Goal: Task Accomplishment & Management: Manage account settings

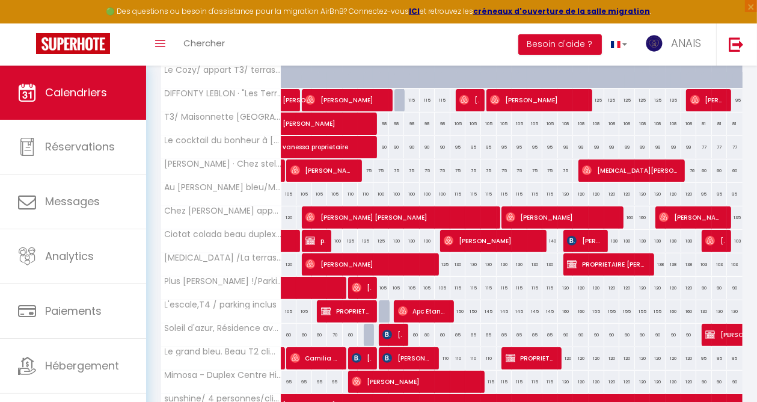
scroll to position [301, 0]
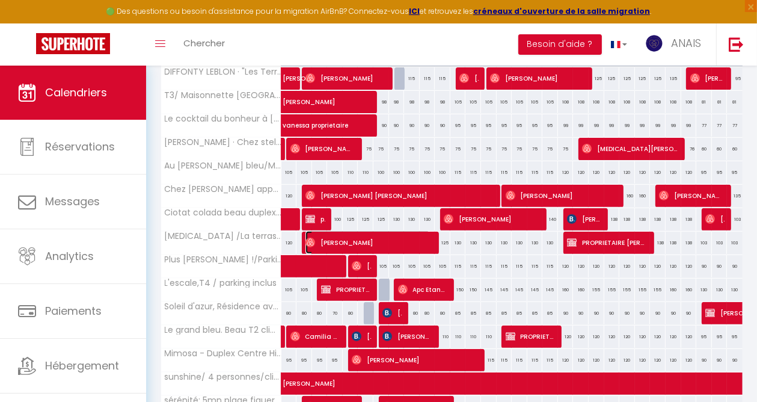
click at [419, 242] on span "[PERSON_NAME]" at bounding box center [368, 242] width 125 height 23
select select "OK"
select select "0"
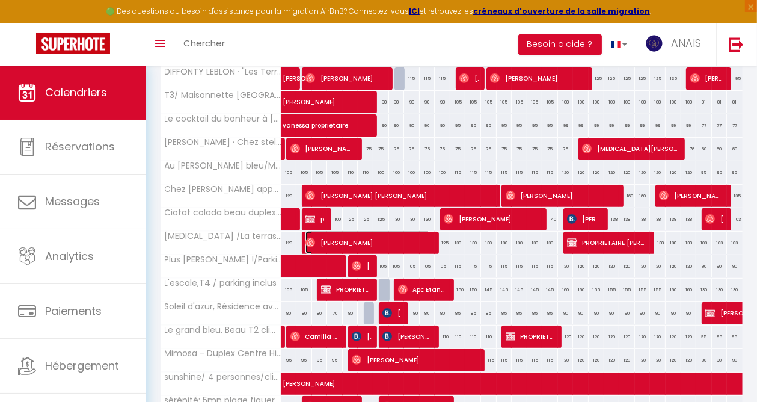
select select "1"
select select
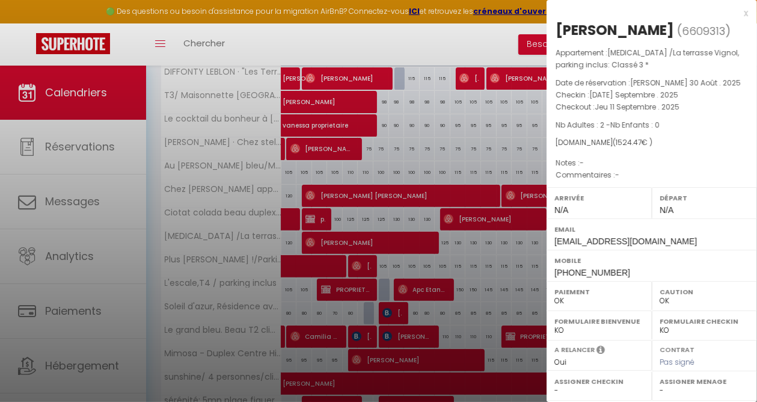
click at [434, 40] on div at bounding box center [378, 201] width 757 height 402
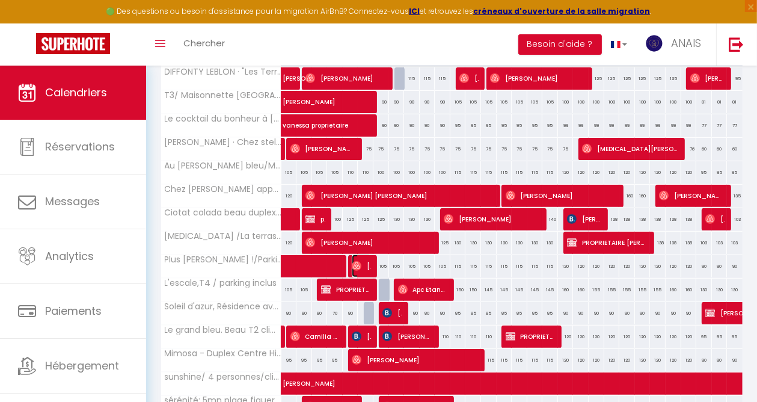
click at [358, 264] on img at bounding box center [357, 266] width 10 height 10
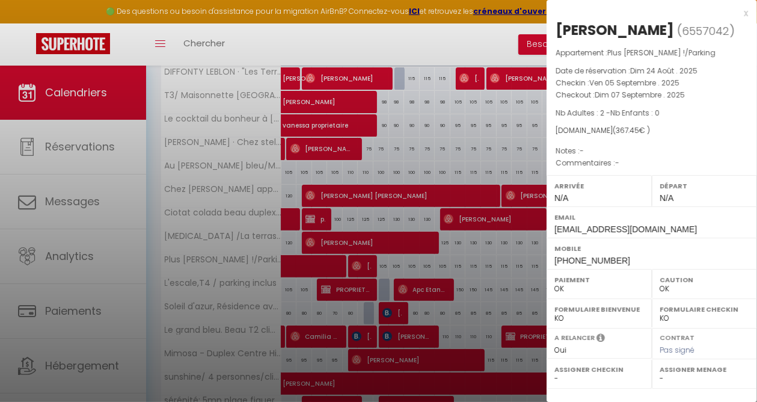
click at [375, 40] on div at bounding box center [378, 201] width 757 height 402
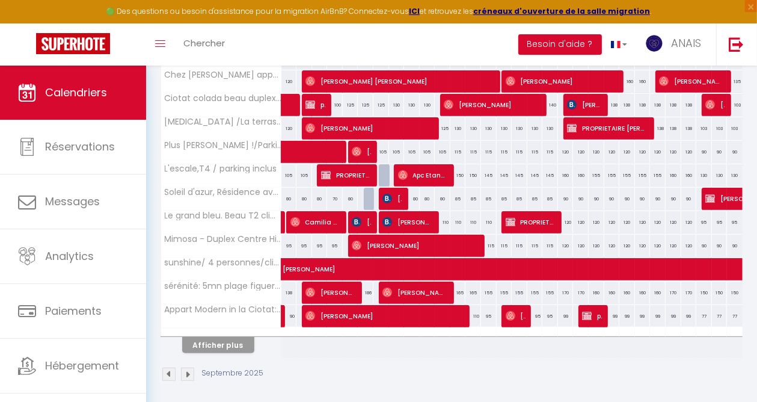
scroll to position [421, 0]
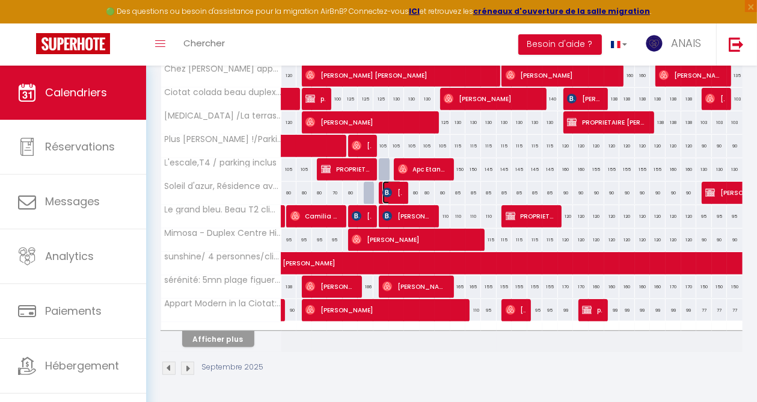
click at [392, 190] on span "[PERSON_NAME]" at bounding box center [393, 192] width 20 height 23
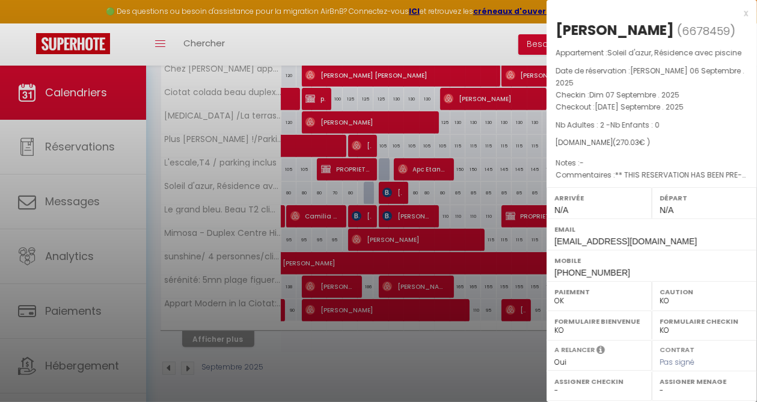
click at [433, 46] on div at bounding box center [378, 201] width 757 height 402
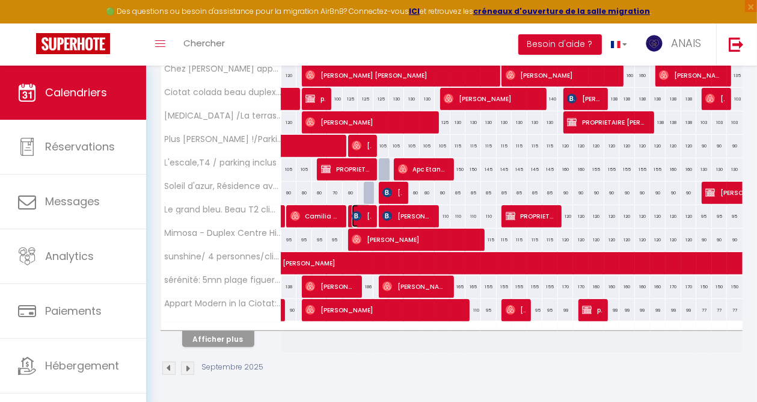
click at [365, 214] on span "[PERSON_NAME]" at bounding box center [362, 216] width 20 height 23
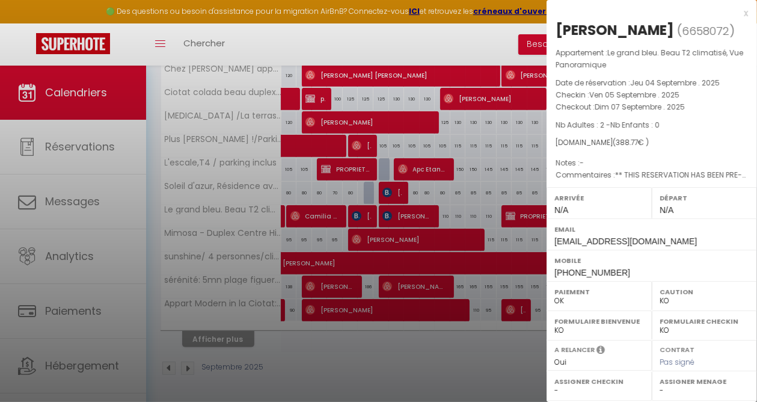
click at [414, 42] on div at bounding box center [378, 201] width 757 height 402
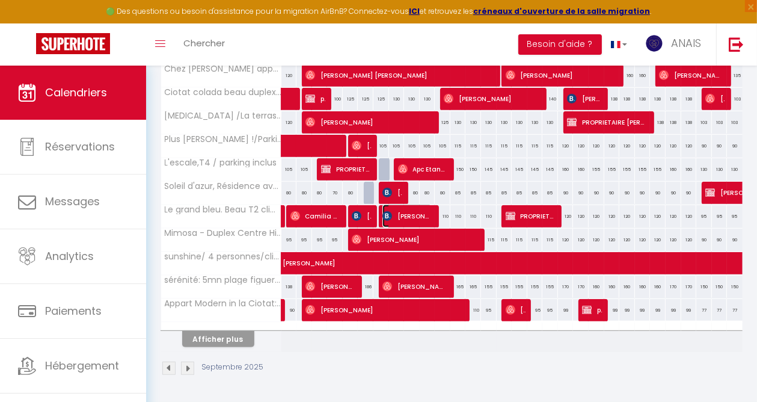
click at [384, 214] on img at bounding box center [388, 216] width 10 height 10
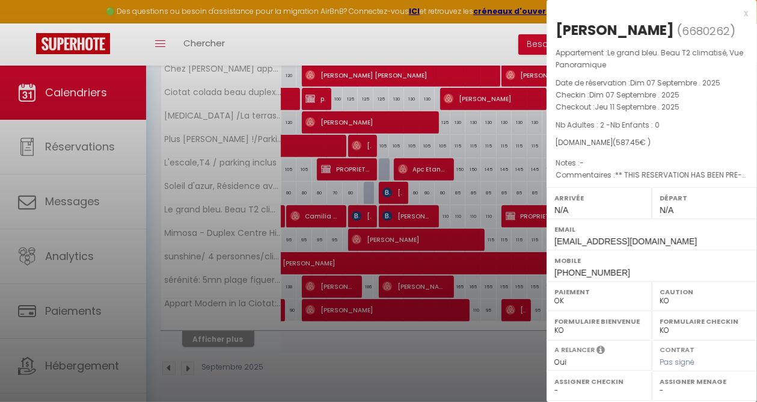
click at [417, 39] on div at bounding box center [378, 201] width 757 height 402
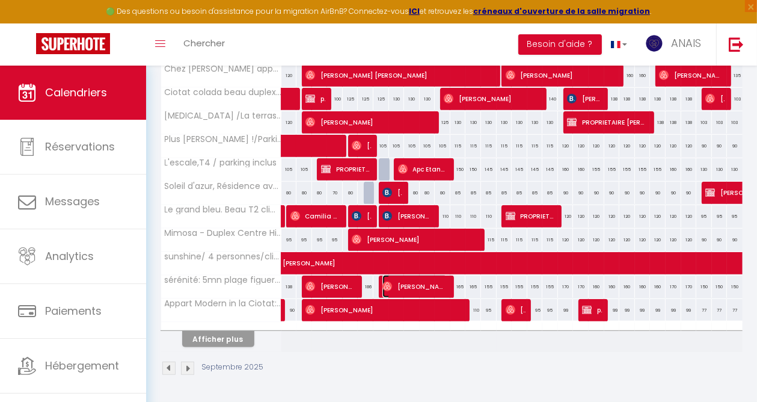
click at [387, 286] on img at bounding box center [388, 287] width 10 height 10
select select "OK"
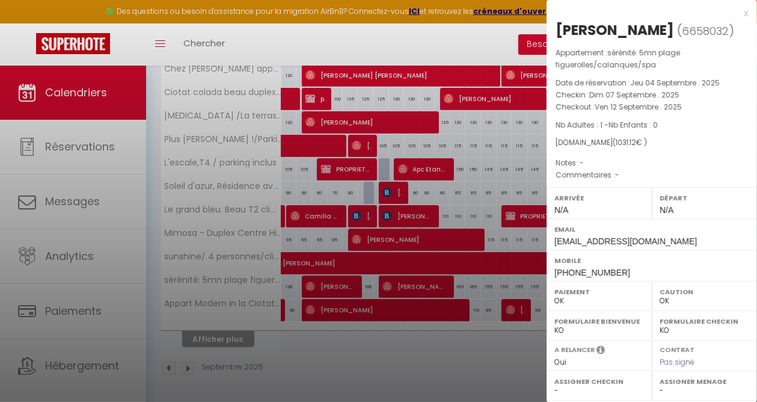
click at [415, 29] on div at bounding box center [378, 201] width 757 height 402
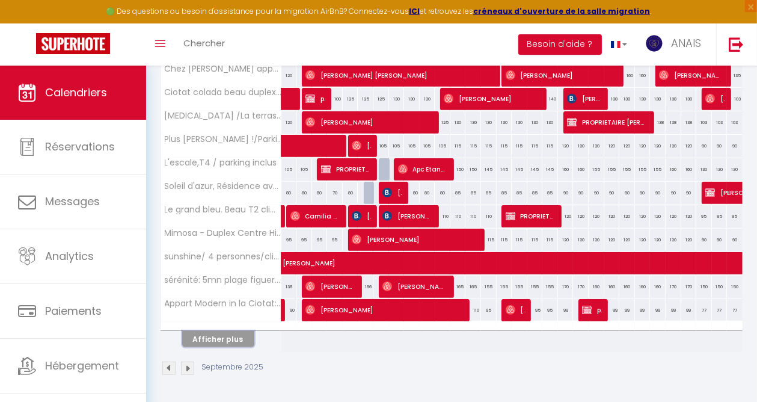
click at [225, 334] on button "Afficher plus" at bounding box center [218, 339] width 72 height 16
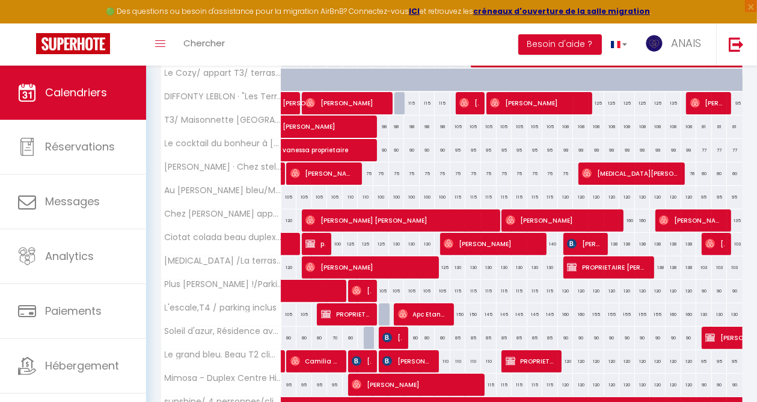
scroll to position [301, 0]
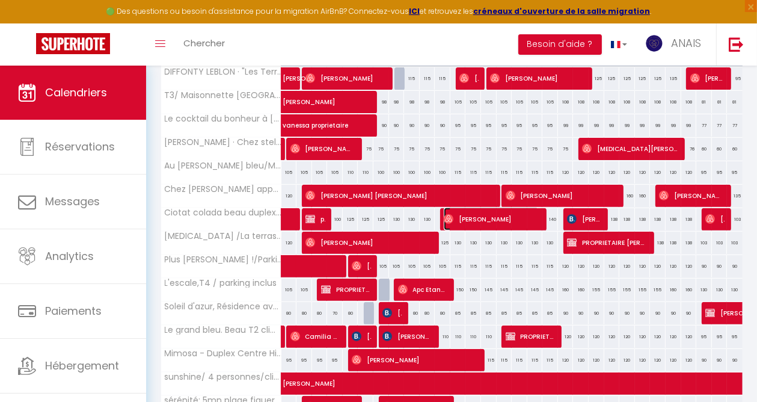
click at [449, 220] on img at bounding box center [449, 219] width 10 height 10
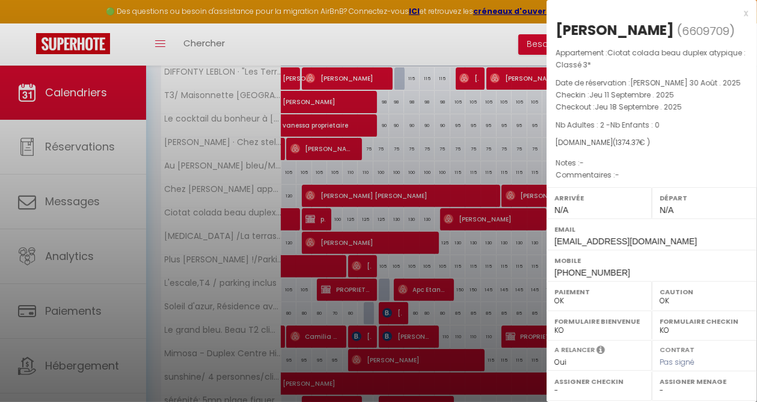
click at [419, 48] on div at bounding box center [378, 201] width 757 height 402
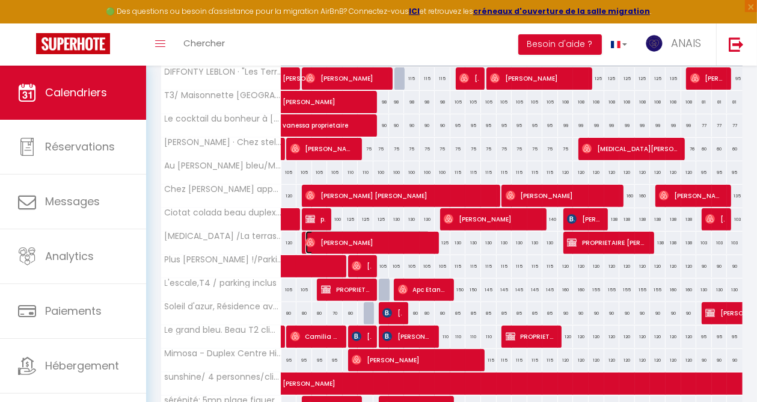
click at [423, 242] on span "[PERSON_NAME]" at bounding box center [368, 242] width 125 height 23
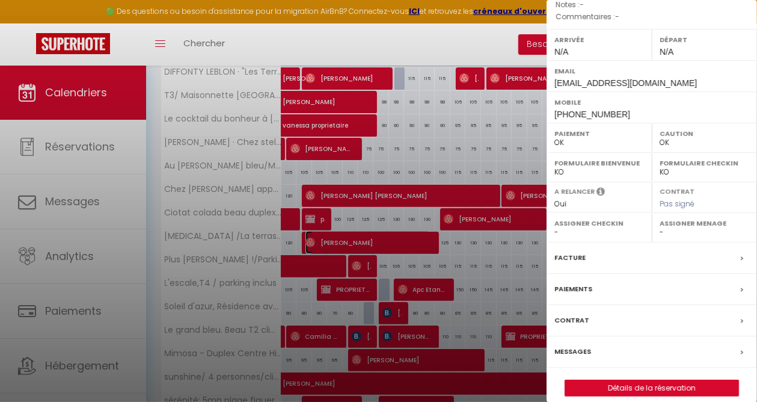
scroll to position [168, 0]
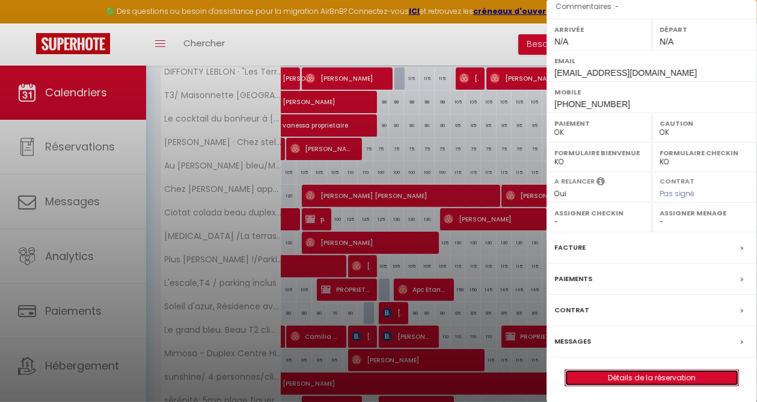
click at [619, 376] on link "Détails de la réservation" at bounding box center [652, 378] width 173 height 16
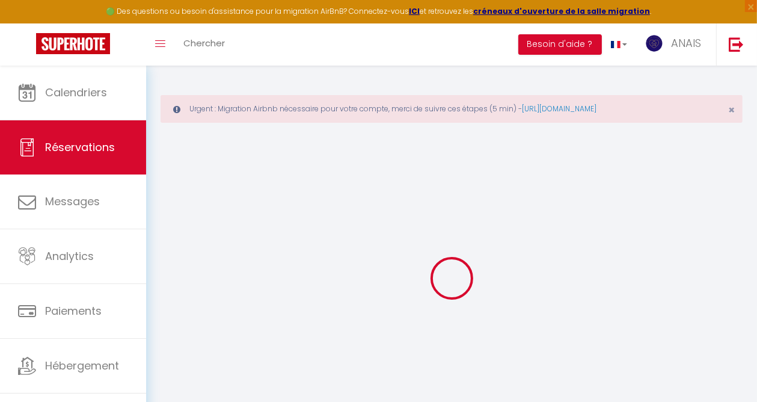
type input "[PERSON_NAME]"
type input "[EMAIL_ADDRESS][DOMAIN_NAME]"
type input "[PHONE_NUMBER]"
select select
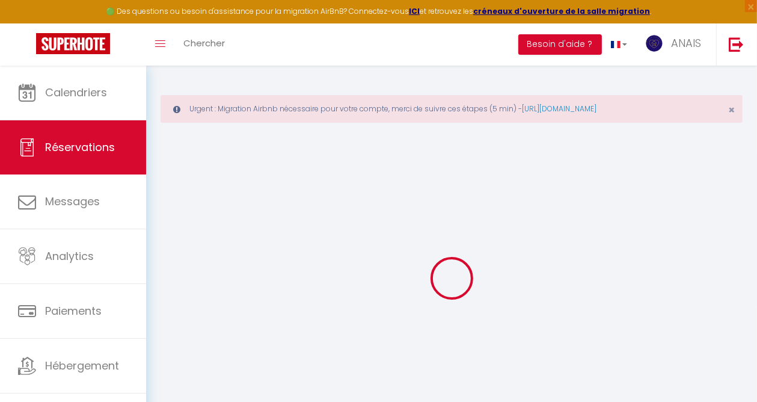
type input "222.55"
select select "58606"
select select "1"
select select
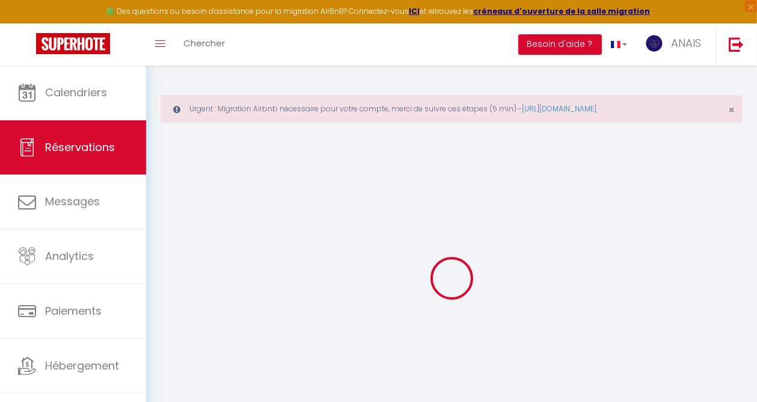
type input "2"
select select "12"
select select
type input "1364"
checkbox input "false"
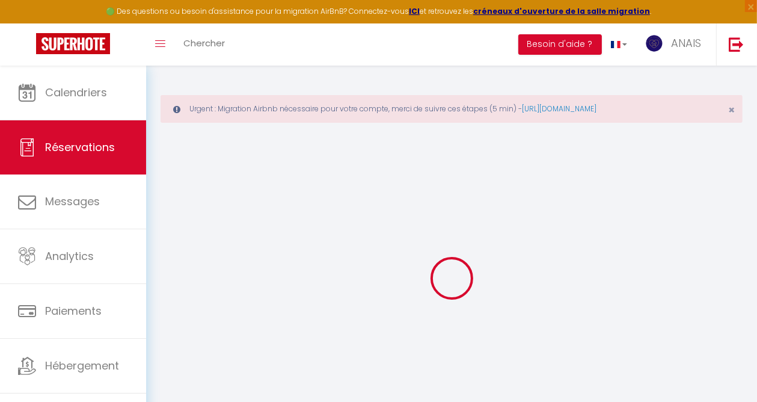
type input "204.6"
select select "1"
type input "65"
type input "0"
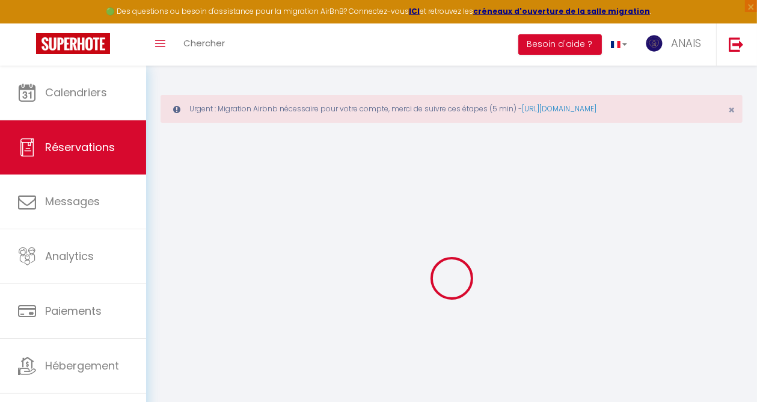
select select
select select "15"
checkbox input "false"
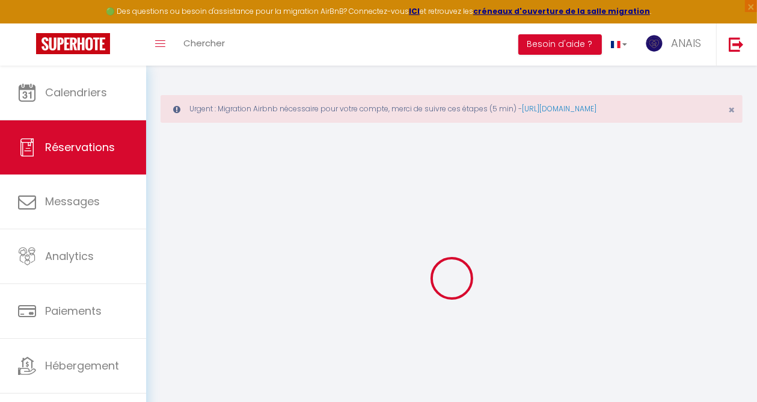
select select
checkbox input "false"
select select
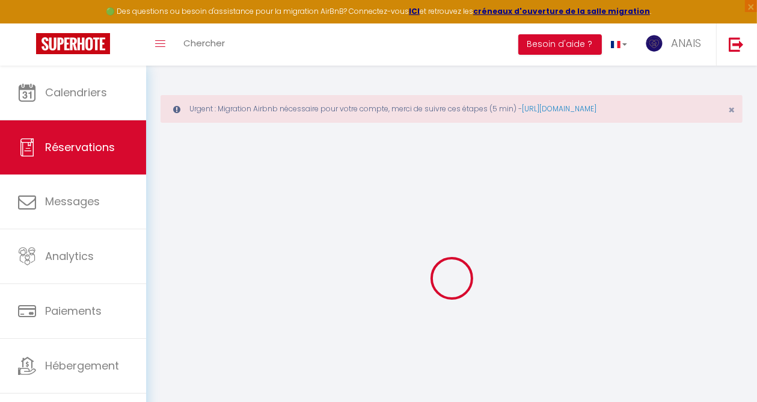
select select
checkbox input "false"
select select
type input "77"
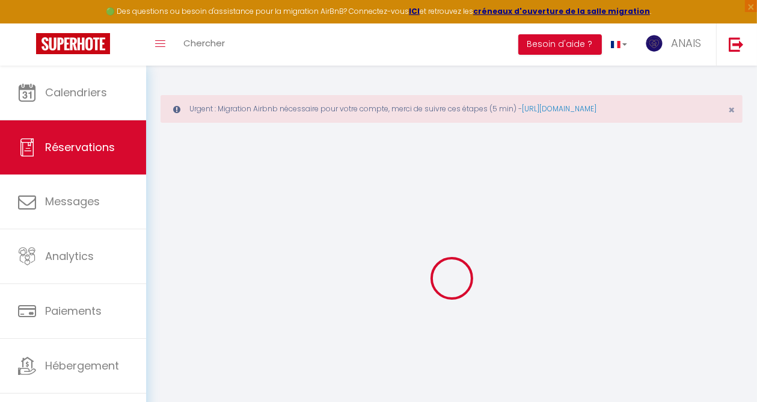
type input "83.47"
select select
checkbox input "false"
select select
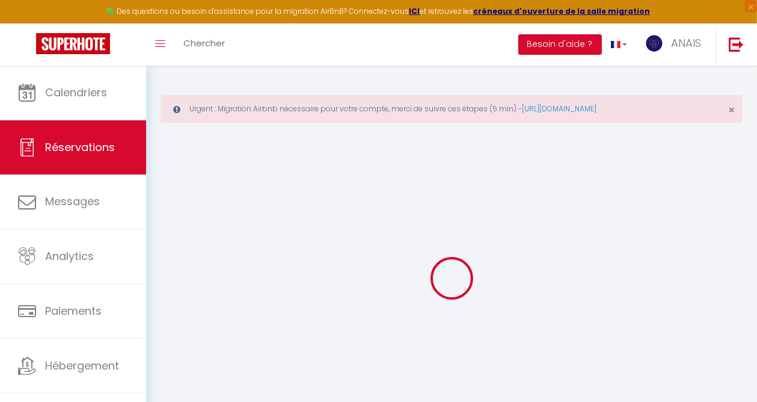
checkbox input "false"
select select
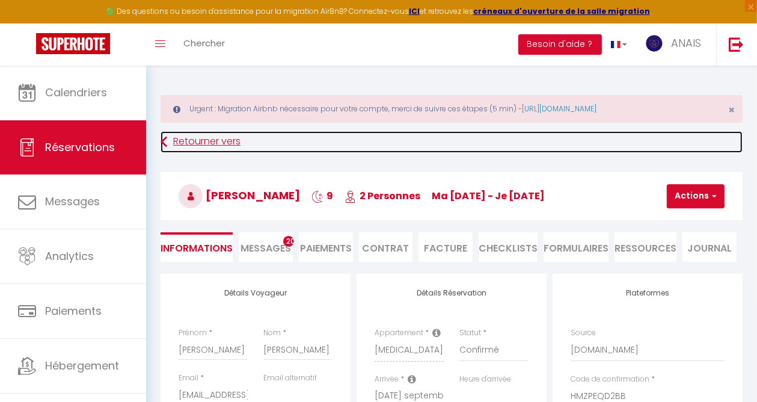
click at [161, 139] on icon at bounding box center [164, 142] width 7 height 22
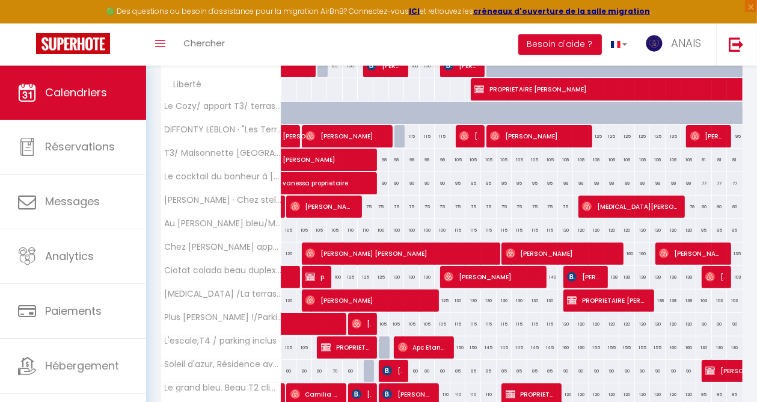
scroll to position [343, 0]
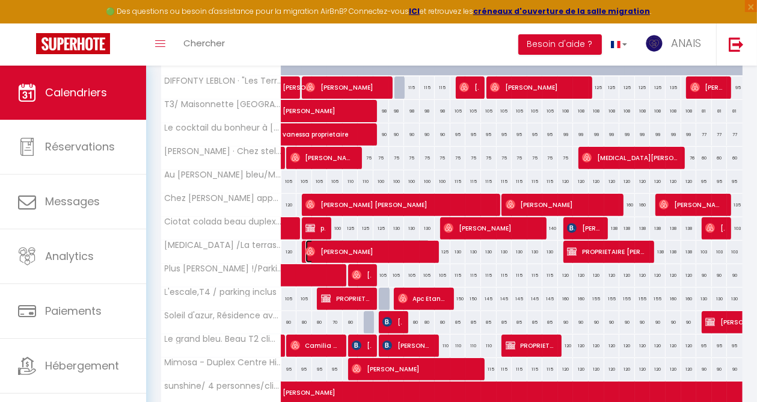
click at [430, 253] on span "[PERSON_NAME]" at bounding box center [368, 251] width 125 height 23
select select "OK"
select select "0"
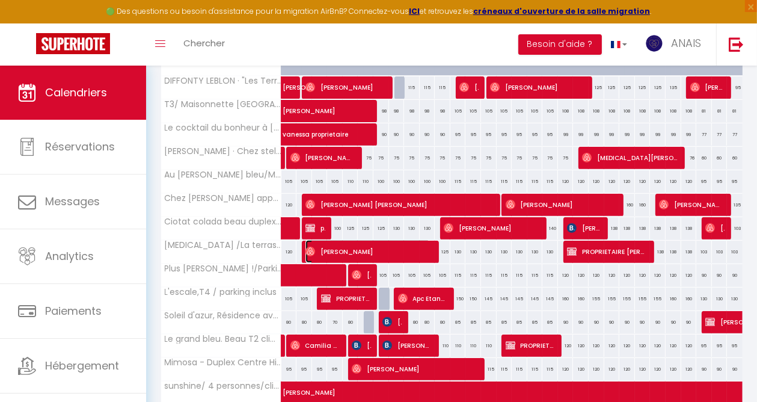
select select "1"
select select
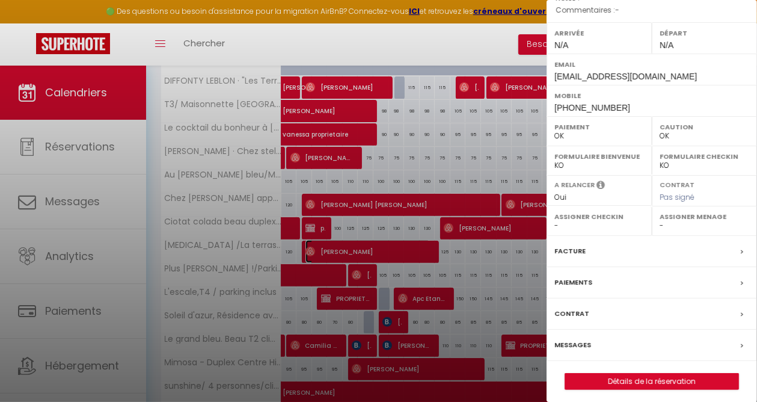
scroll to position [168, 0]
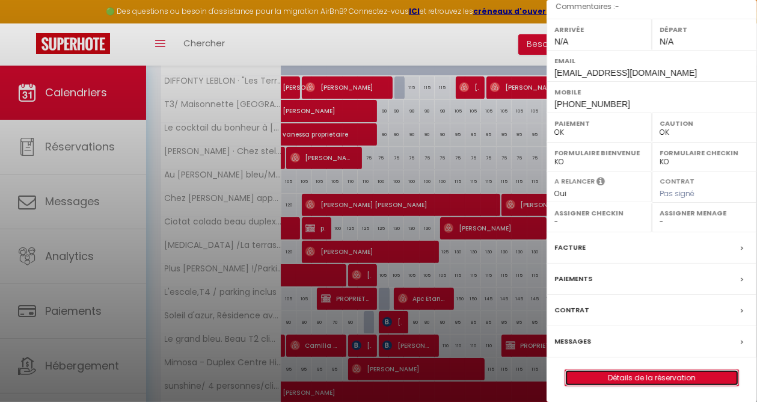
click at [629, 372] on link "Détails de la réservation" at bounding box center [652, 378] width 173 height 16
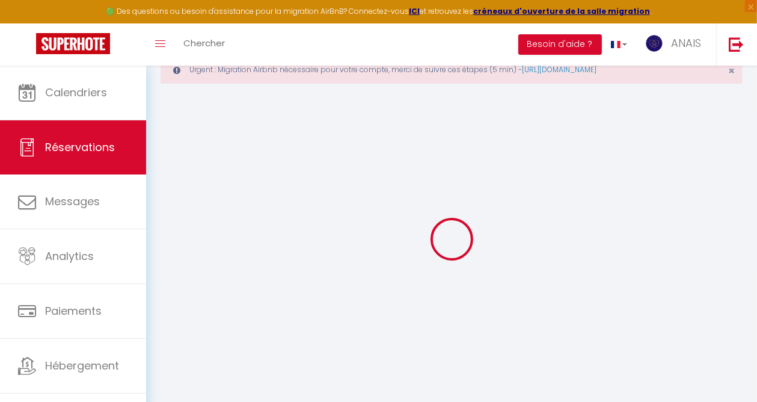
scroll to position [65, 0]
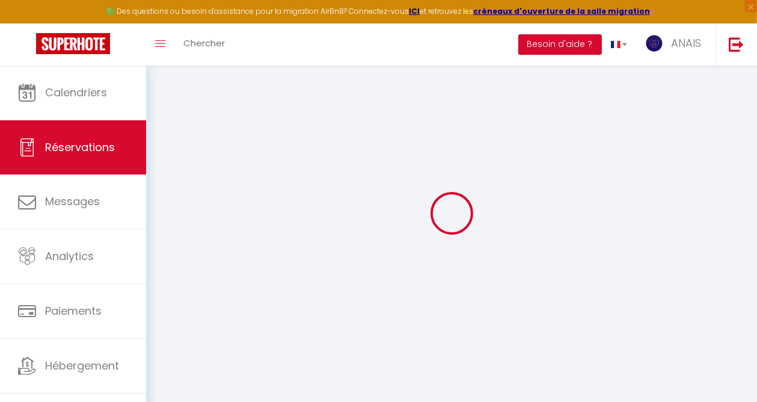
type input "[PERSON_NAME]"
type input "[EMAIL_ADDRESS][DOMAIN_NAME]"
type input "[PHONE_NUMBER]"
select select
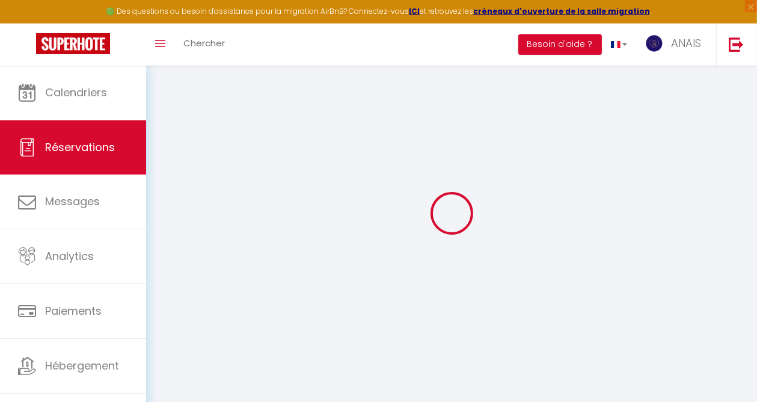
type input "222.55"
select select "58606"
select select "1"
select select
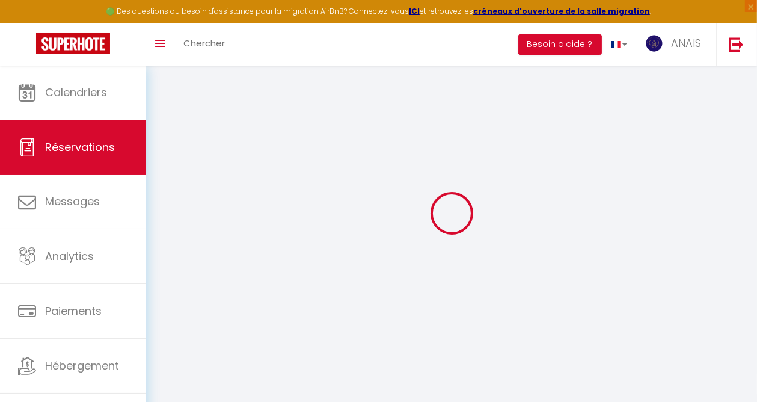
type input "2"
select select "12"
select select
type input "1364"
checkbox input "false"
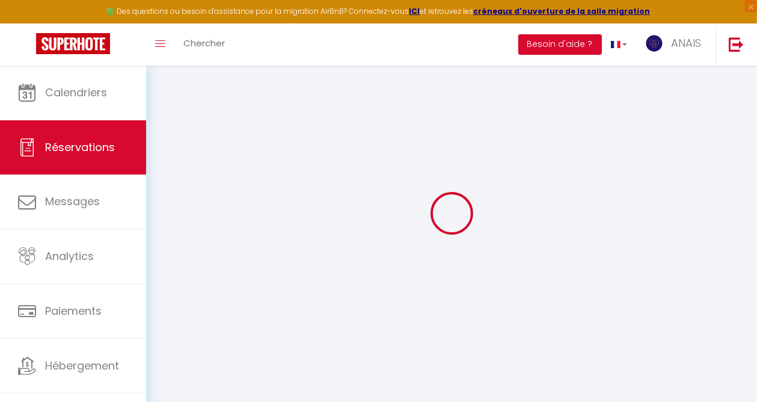
type input "204.6"
select select "1"
type input "65"
type input "0"
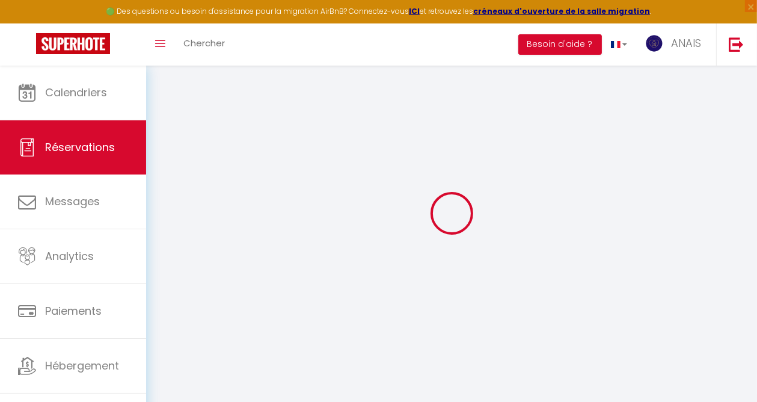
select select
select select "15"
checkbox input "false"
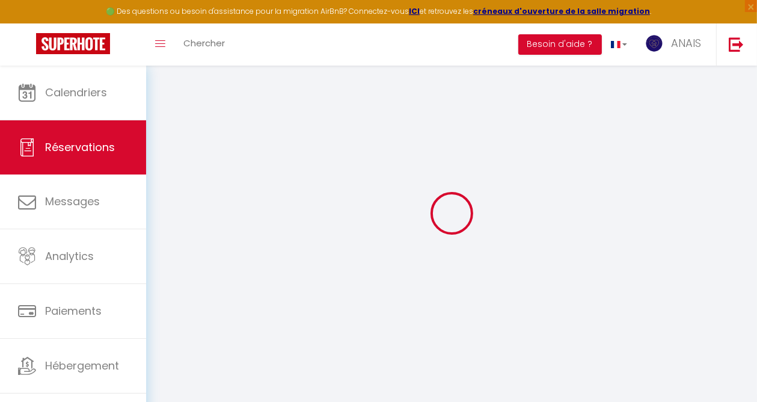
select select
checkbox input "false"
select select
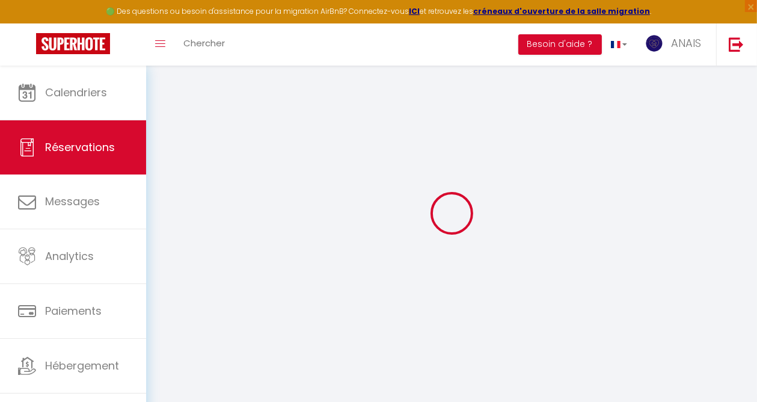
select select
checkbox input "false"
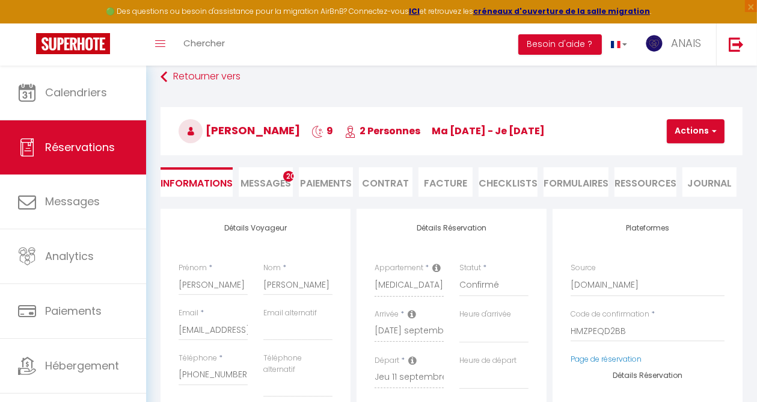
select select
type input "77"
type input "83.47"
select select
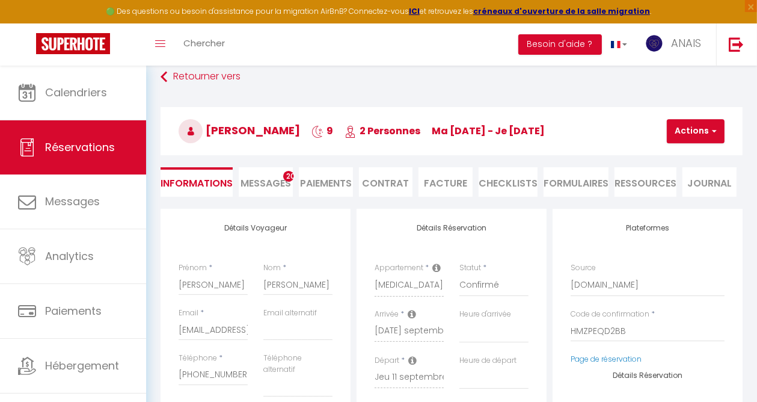
checkbox input "false"
select select
checkbox input "false"
select select
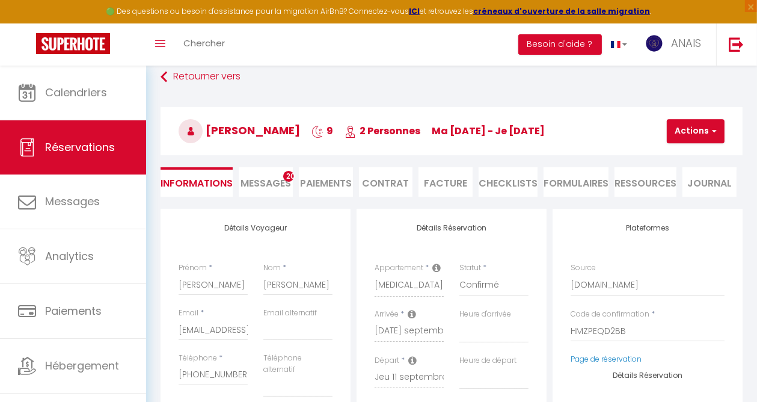
click at [269, 180] on span "Messages" at bounding box center [266, 183] width 51 height 14
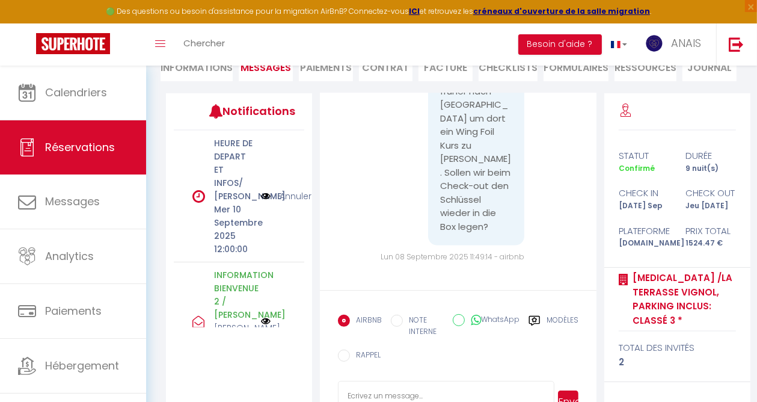
scroll to position [9352, 0]
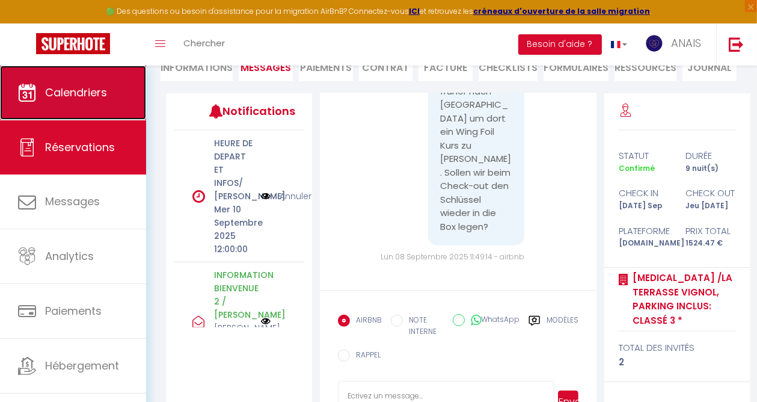
click at [60, 91] on span "Calendriers" at bounding box center [76, 92] width 62 height 15
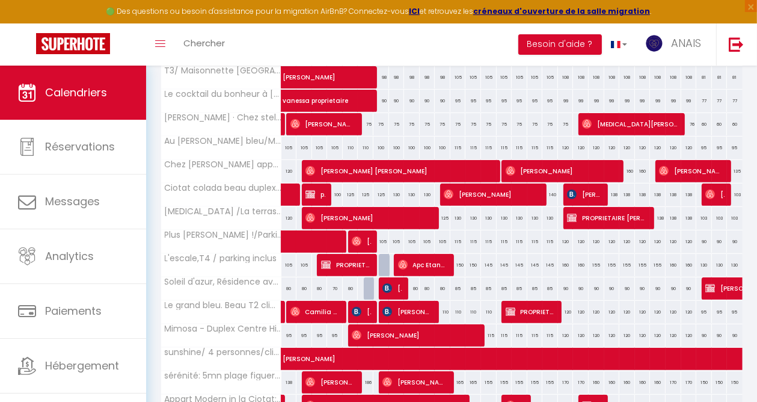
scroll to position [421, 0]
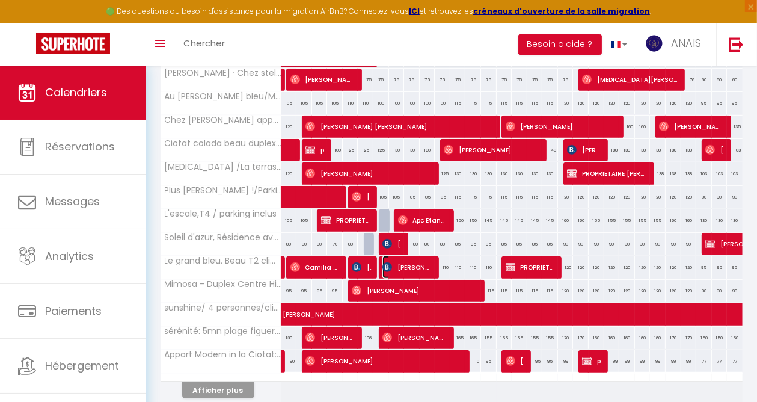
click at [422, 267] on span "[PERSON_NAME]" at bounding box center [408, 267] width 50 height 23
select select "OK"
select select "KO"
select select "0"
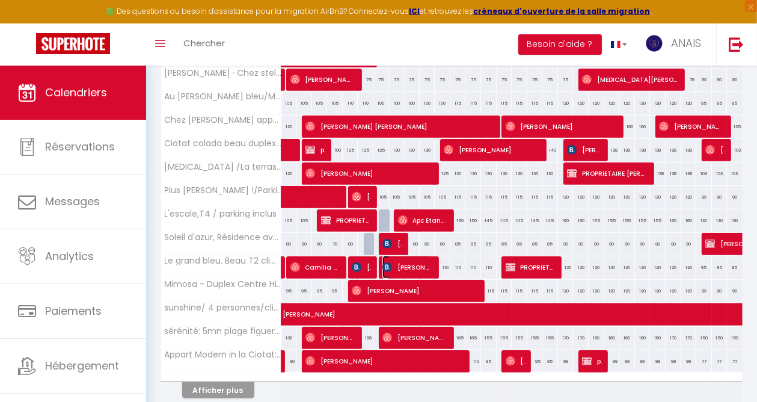
select select "1"
select select
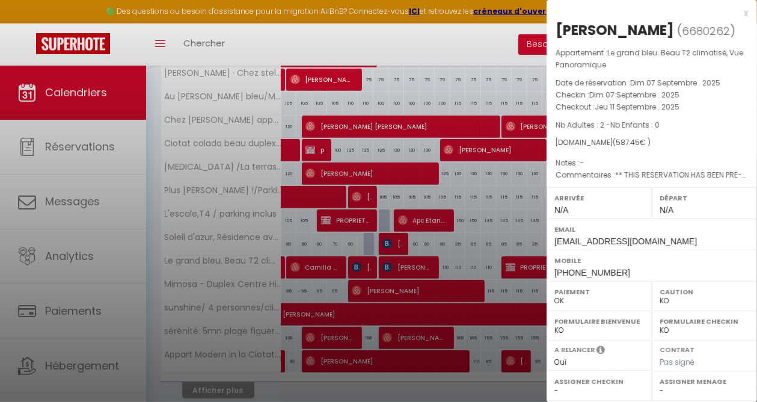
click at [401, 35] on div at bounding box center [378, 201] width 757 height 402
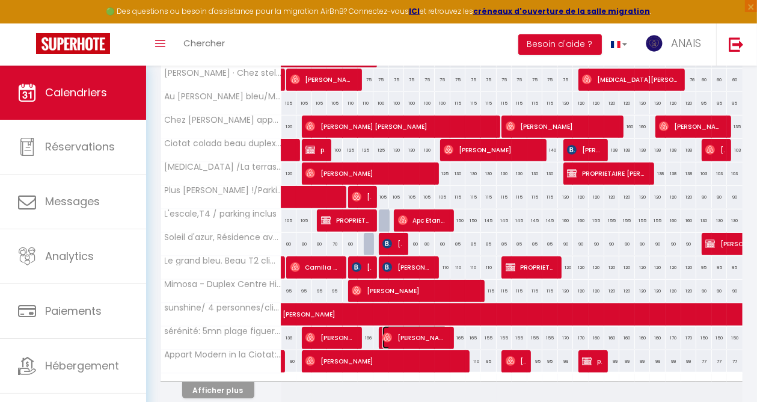
click at [437, 336] on span "[PERSON_NAME]" at bounding box center [415, 337] width 65 height 23
select select "OK"
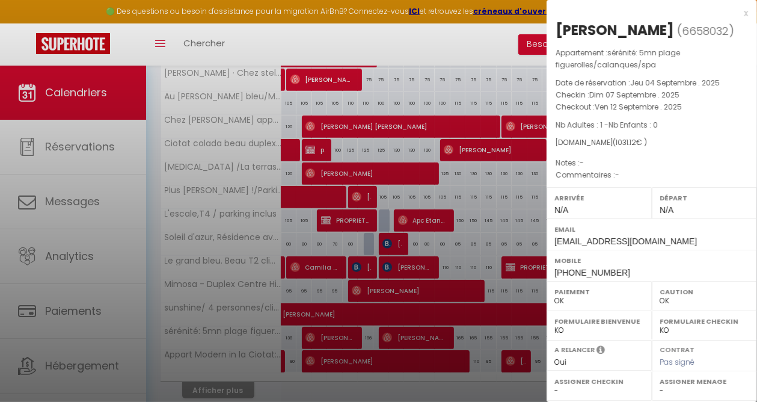
click at [435, 33] on div at bounding box center [378, 201] width 757 height 402
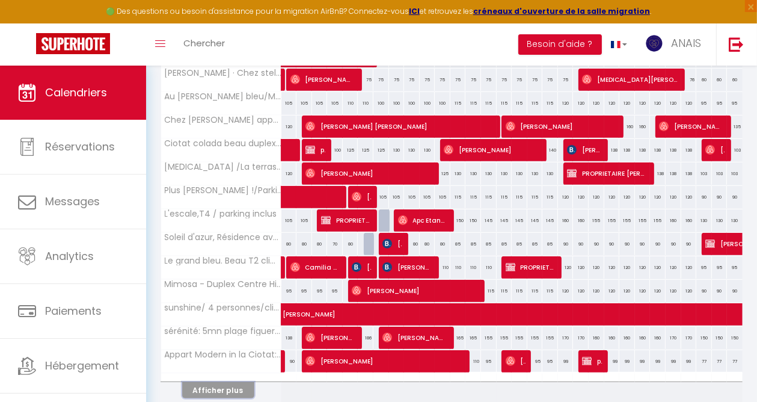
click at [234, 384] on button "Afficher plus" at bounding box center [218, 390] width 72 height 16
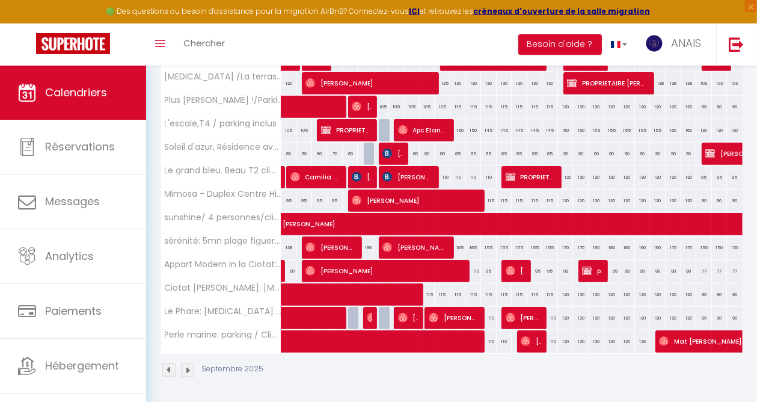
scroll to position [518, 0]
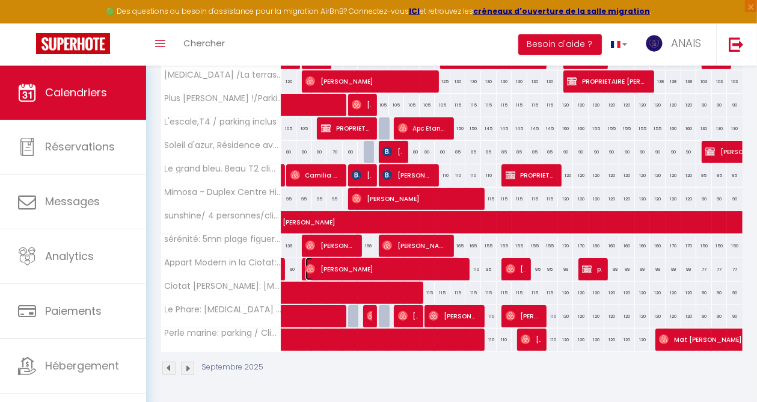
click at [458, 260] on span "[PERSON_NAME]" at bounding box center [383, 269] width 155 height 23
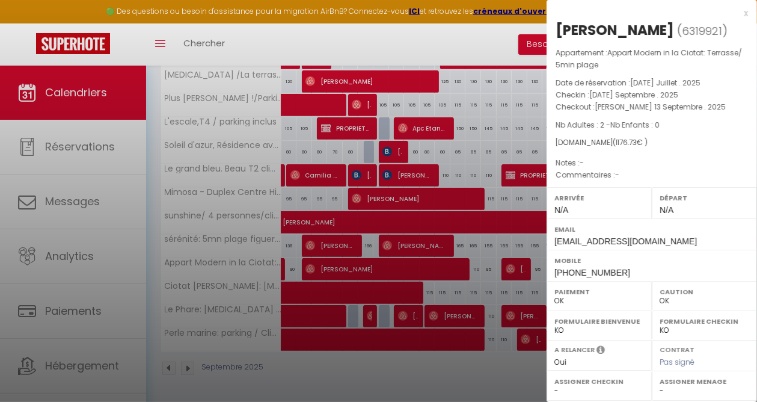
click at [452, 44] on div at bounding box center [378, 201] width 757 height 402
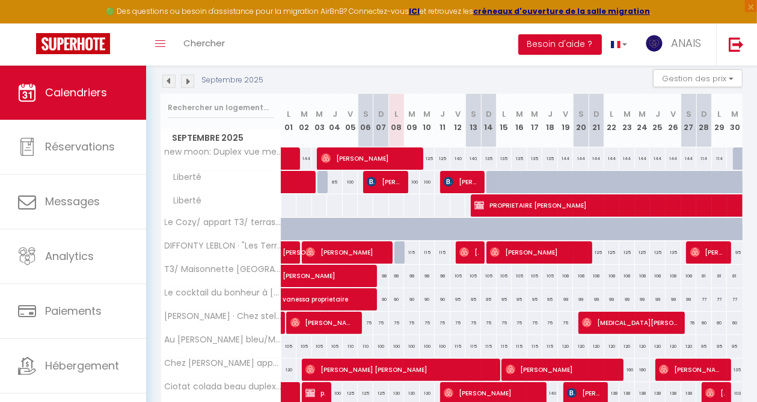
scroll to position [180, 0]
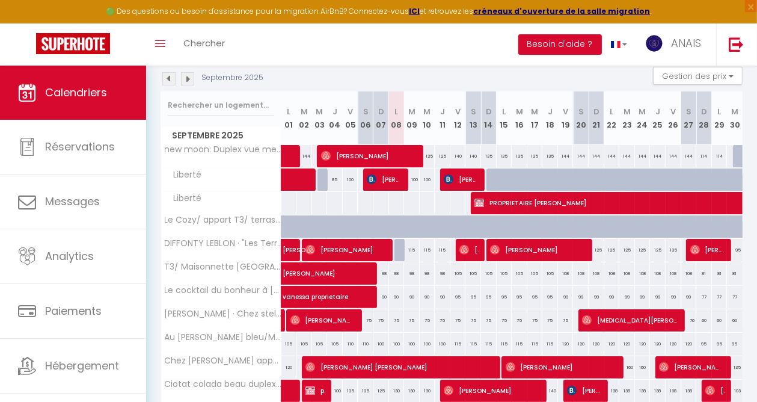
click at [428, 158] on div "125" at bounding box center [428, 156] width 16 height 22
type input "125"
type input "Mer 10 Septembre 2025"
type input "Jeu 11 Septembre 2025"
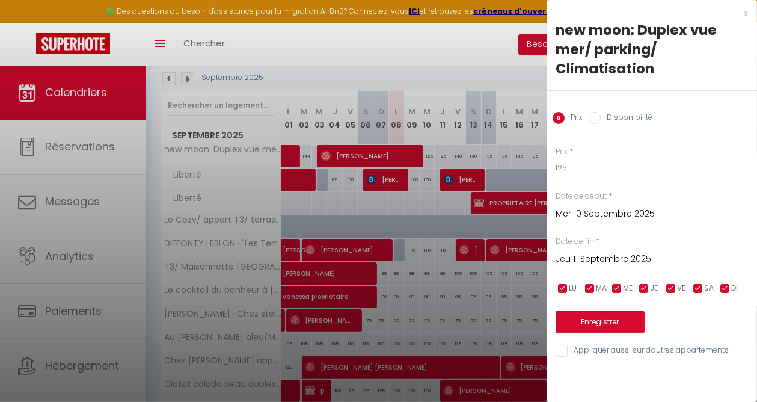
click at [596, 117] on input "Disponibilité" at bounding box center [595, 118] width 12 height 12
radio input "true"
radio input "false"
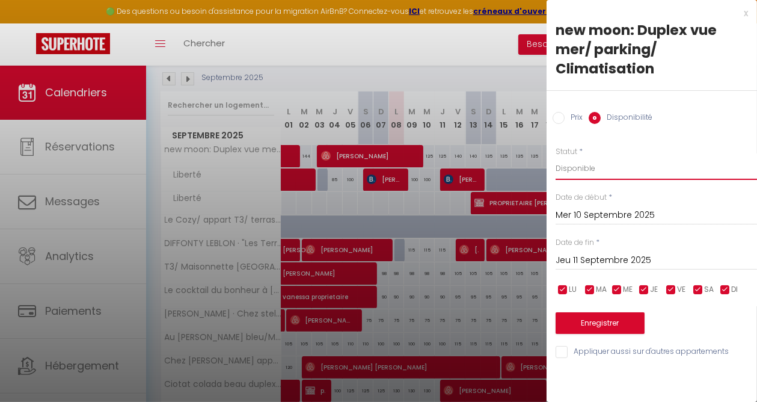
click at [566, 167] on select "Disponible Indisponible" at bounding box center [657, 168] width 202 height 23
select select "0"
click at [556, 157] on select "Disponible Indisponible" at bounding box center [657, 168] width 202 height 23
click at [585, 321] on button "Enregistrer" at bounding box center [600, 323] width 89 height 22
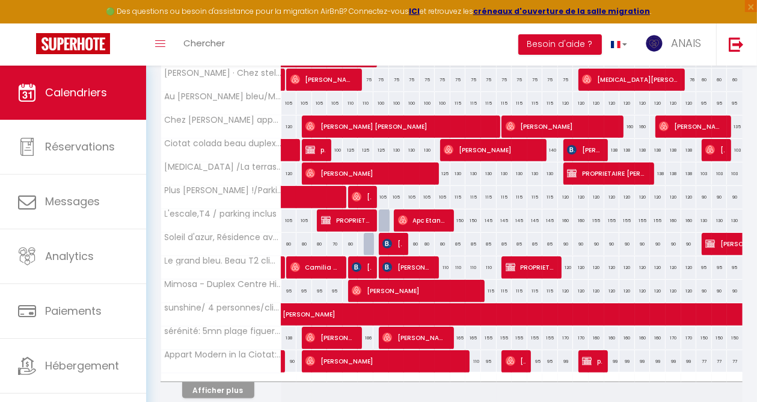
scroll to position [477, 0]
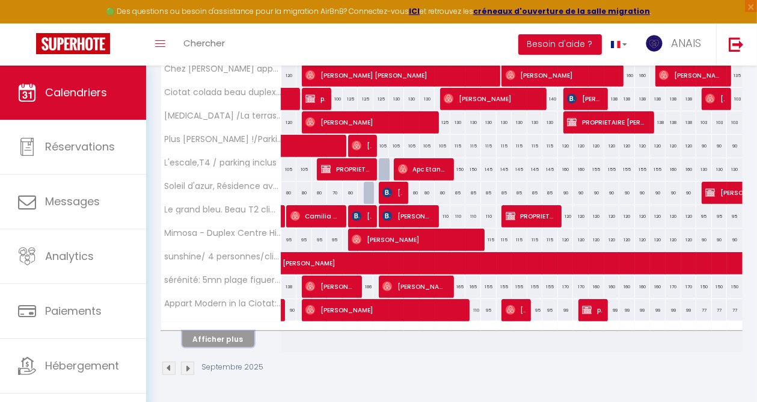
click at [230, 331] on button "Afficher plus" at bounding box center [218, 339] width 72 height 16
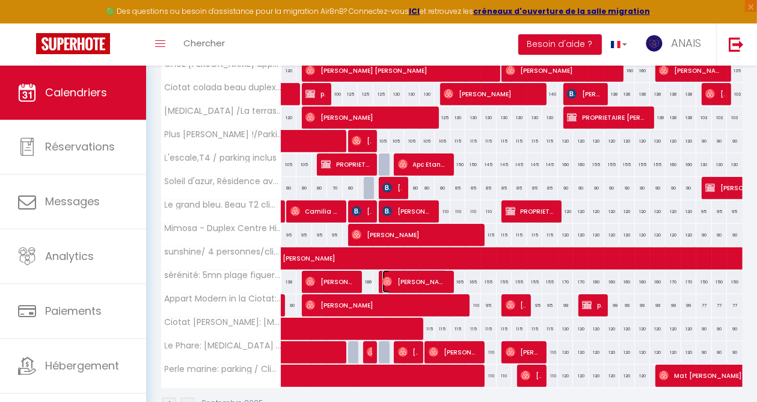
click at [436, 276] on span "[PERSON_NAME]" at bounding box center [415, 281] width 65 height 23
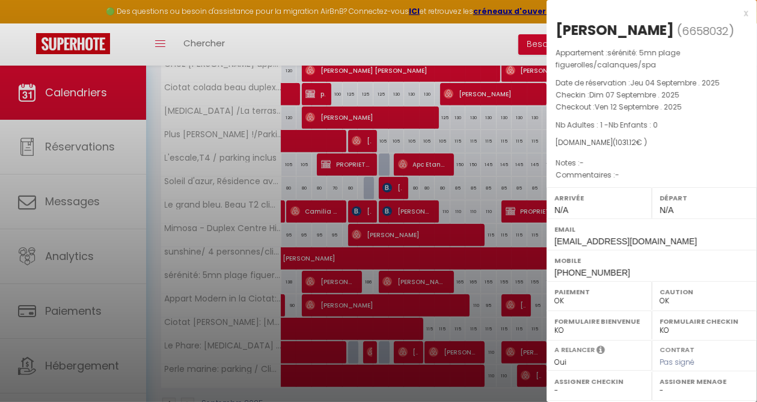
click at [378, 40] on div at bounding box center [378, 201] width 757 height 402
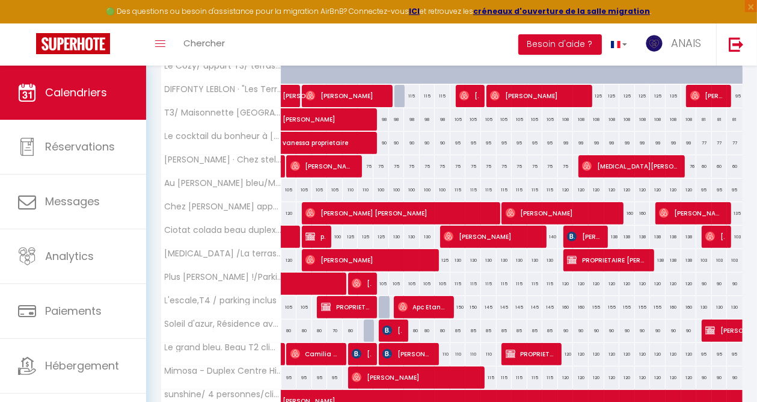
scroll to position [361, 0]
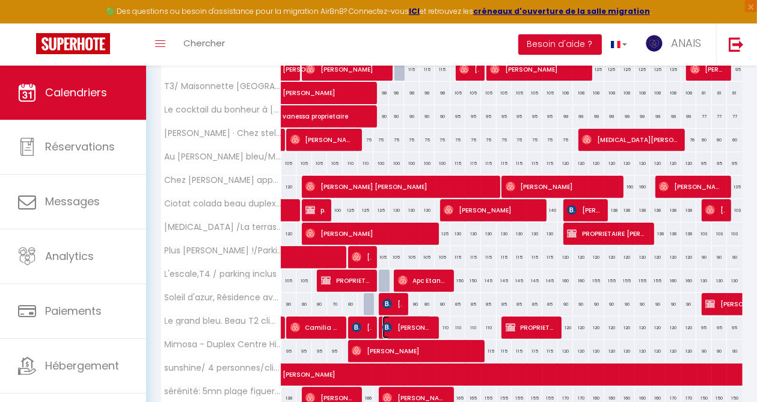
click at [426, 324] on span "[PERSON_NAME]" at bounding box center [408, 327] width 50 height 23
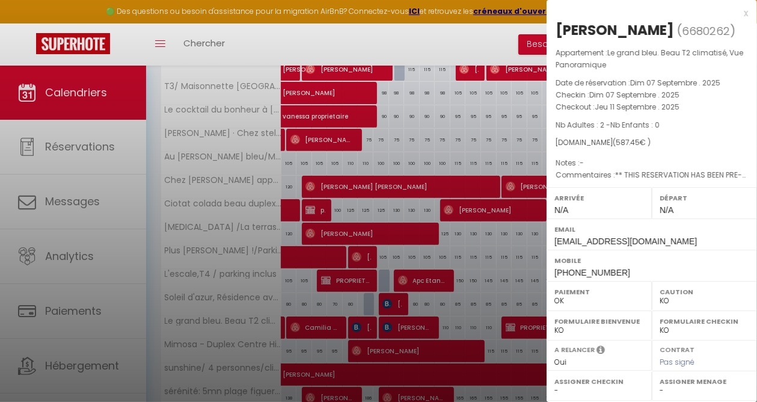
click at [429, 41] on div at bounding box center [378, 201] width 757 height 402
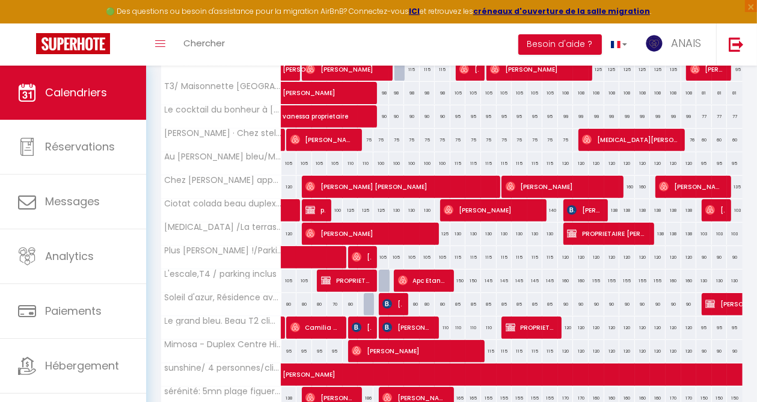
drag, startPoint x: 422, startPoint y: 226, endPoint x: 407, endPoint y: 45, distance: 181.2
click at [407, 45] on div "Toggle menubar Chercher BUTTON Besoin d'aide ? ANAIS Paramètres Équipe" at bounding box center [417, 44] width 661 height 42
click at [403, 232] on span "[PERSON_NAME]" at bounding box center [368, 233] width 125 height 23
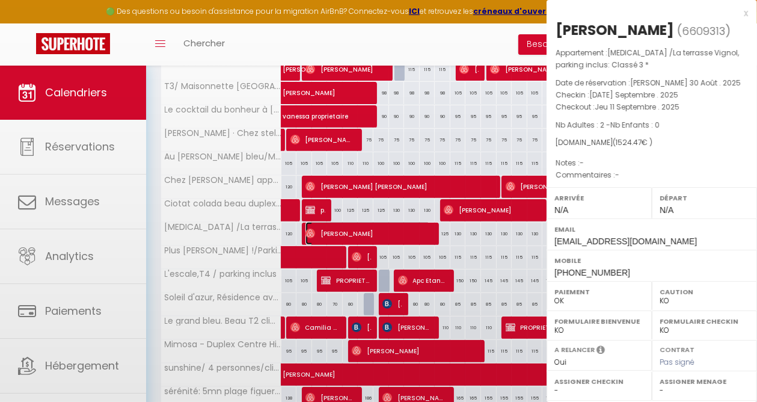
select select "OK"
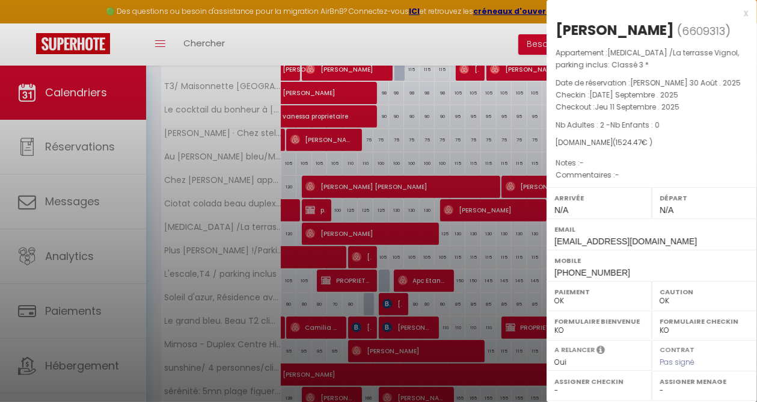
click at [440, 33] on div at bounding box center [378, 201] width 757 height 402
